Goal: Navigation & Orientation: Find specific page/section

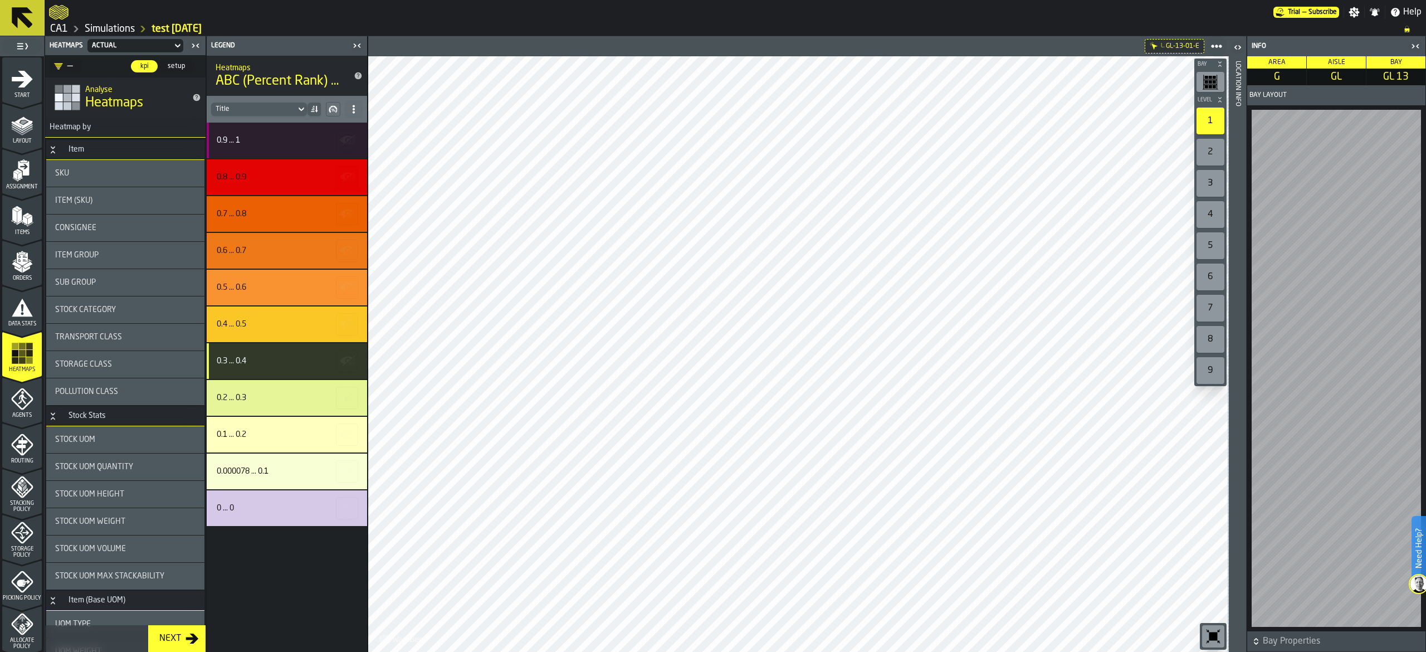
scroll to position [891, 0]
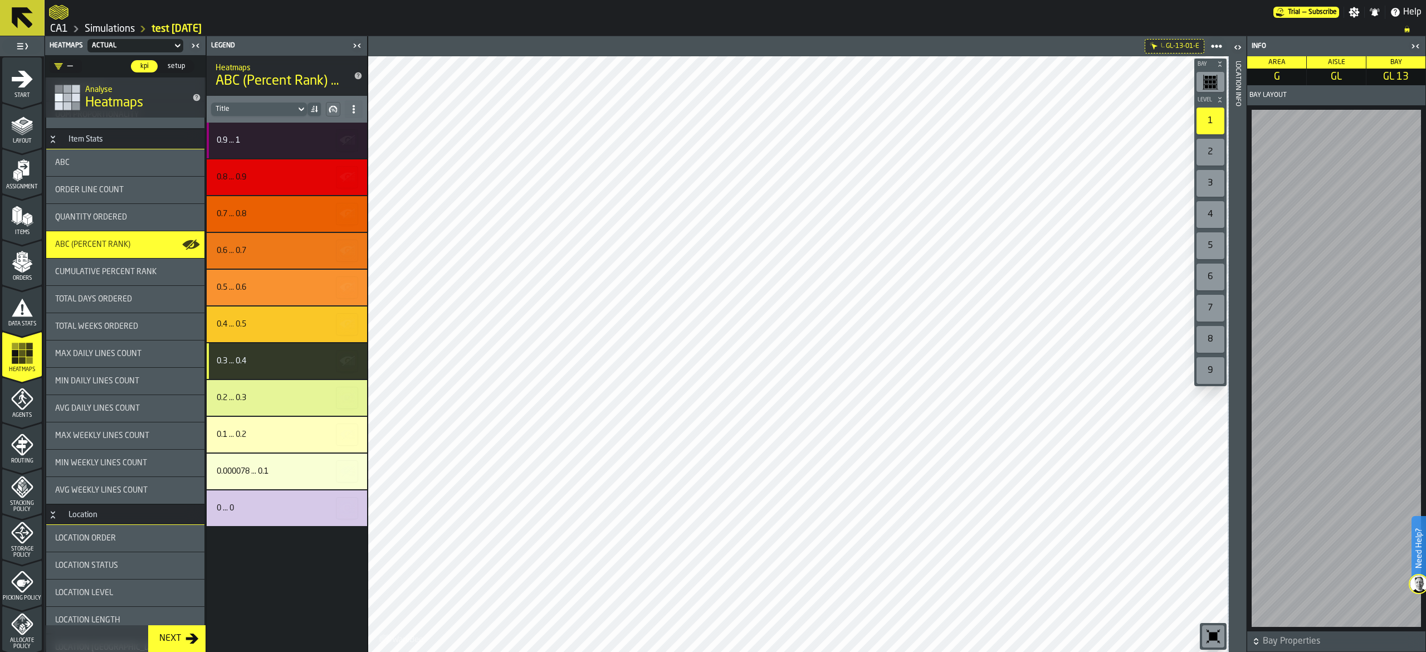
click at [10, 26] on icon at bounding box center [22, 17] width 27 height 27
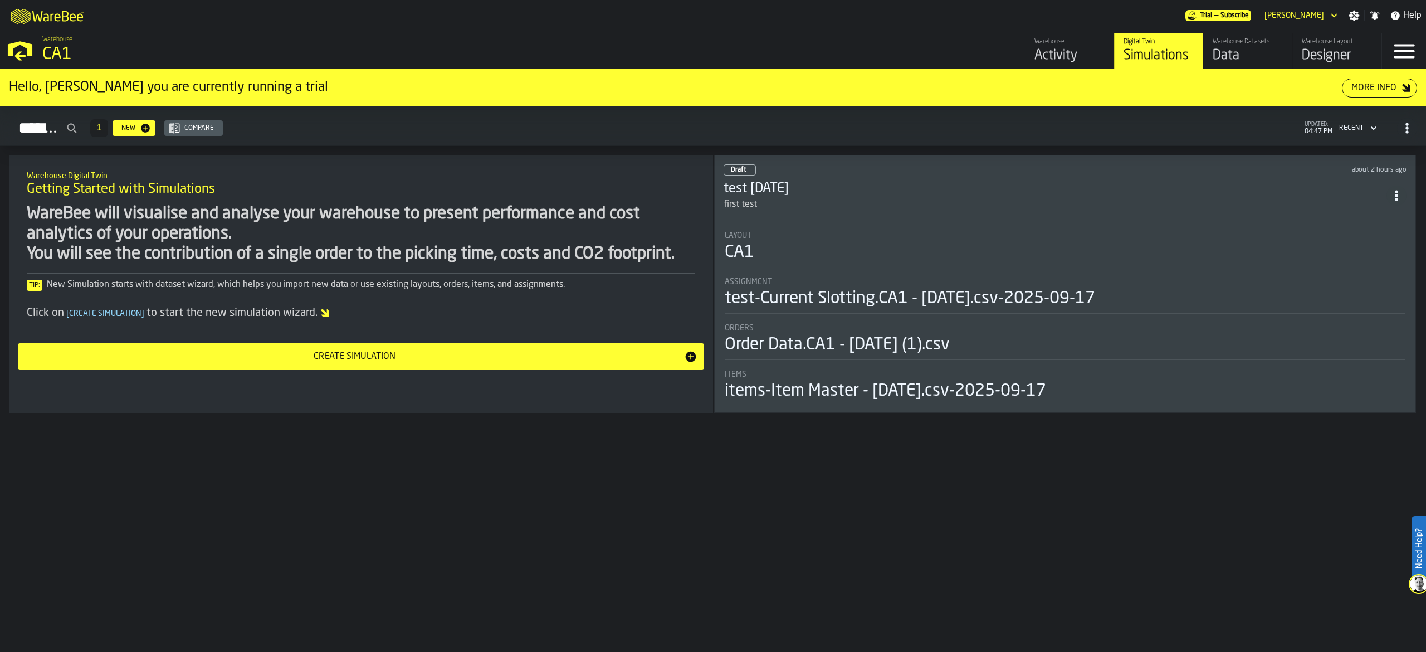
click at [1243, 51] on div "Data" at bounding box center [1247, 56] width 71 height 18
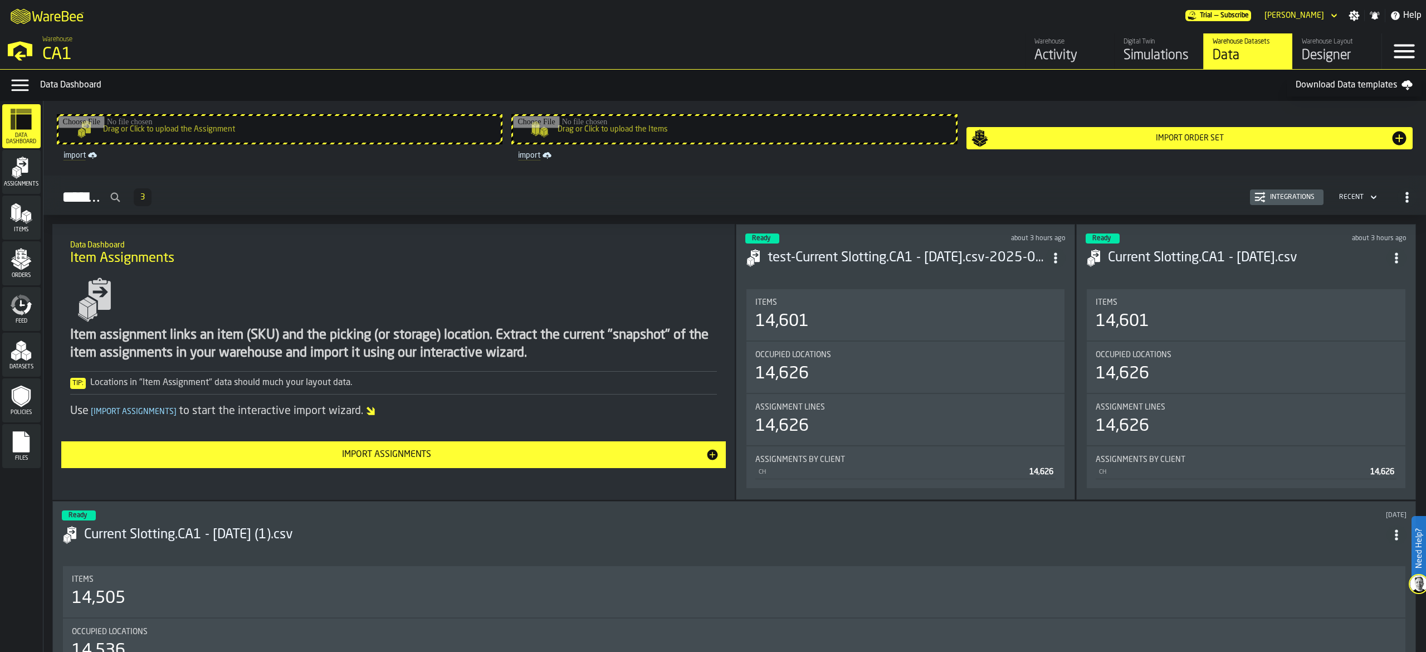
click at [21, 442] on rect "menu Files" at bounding box center [21, 446] width 17 height 8
